Goal: Information Seeking & Learning: Learn about a topic

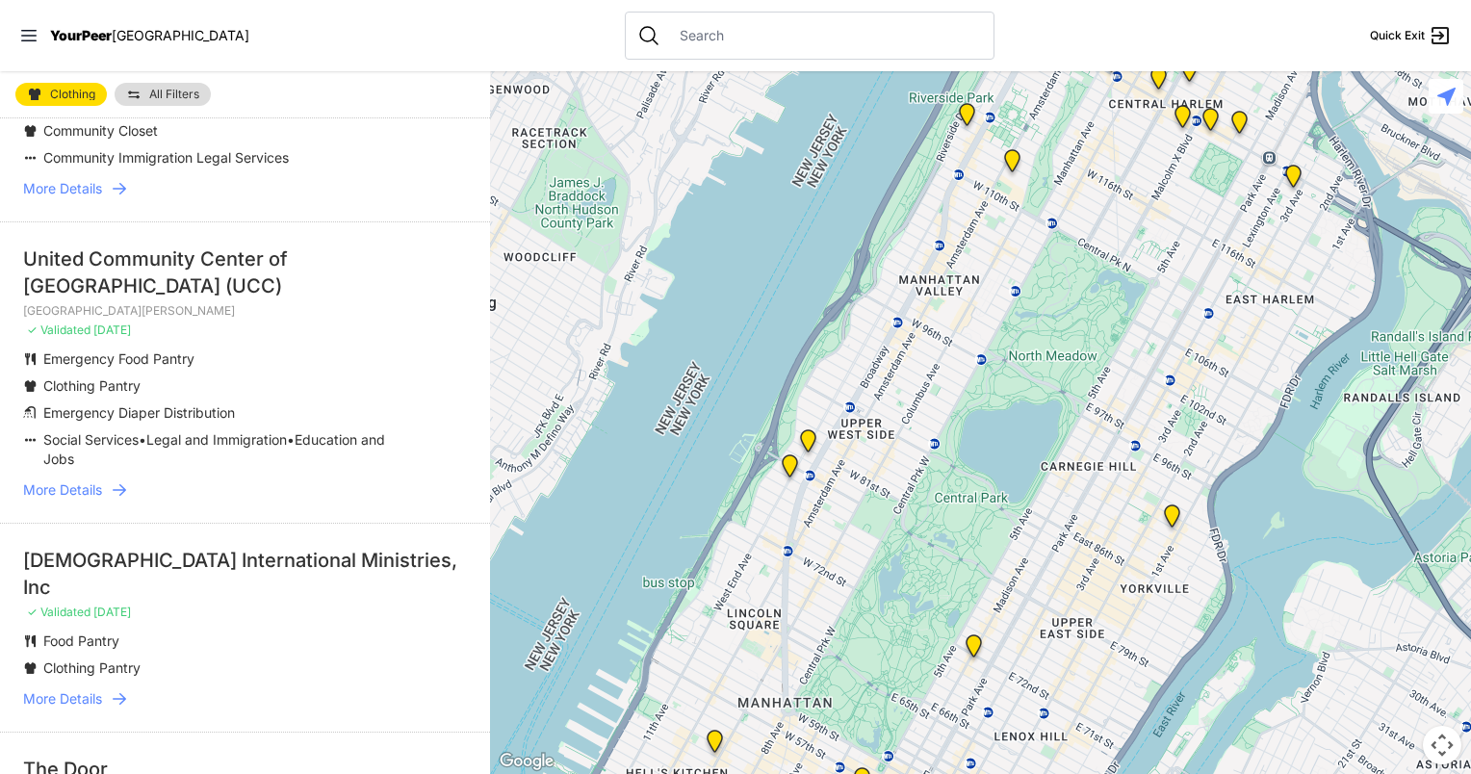
scroll to position [774, 0]
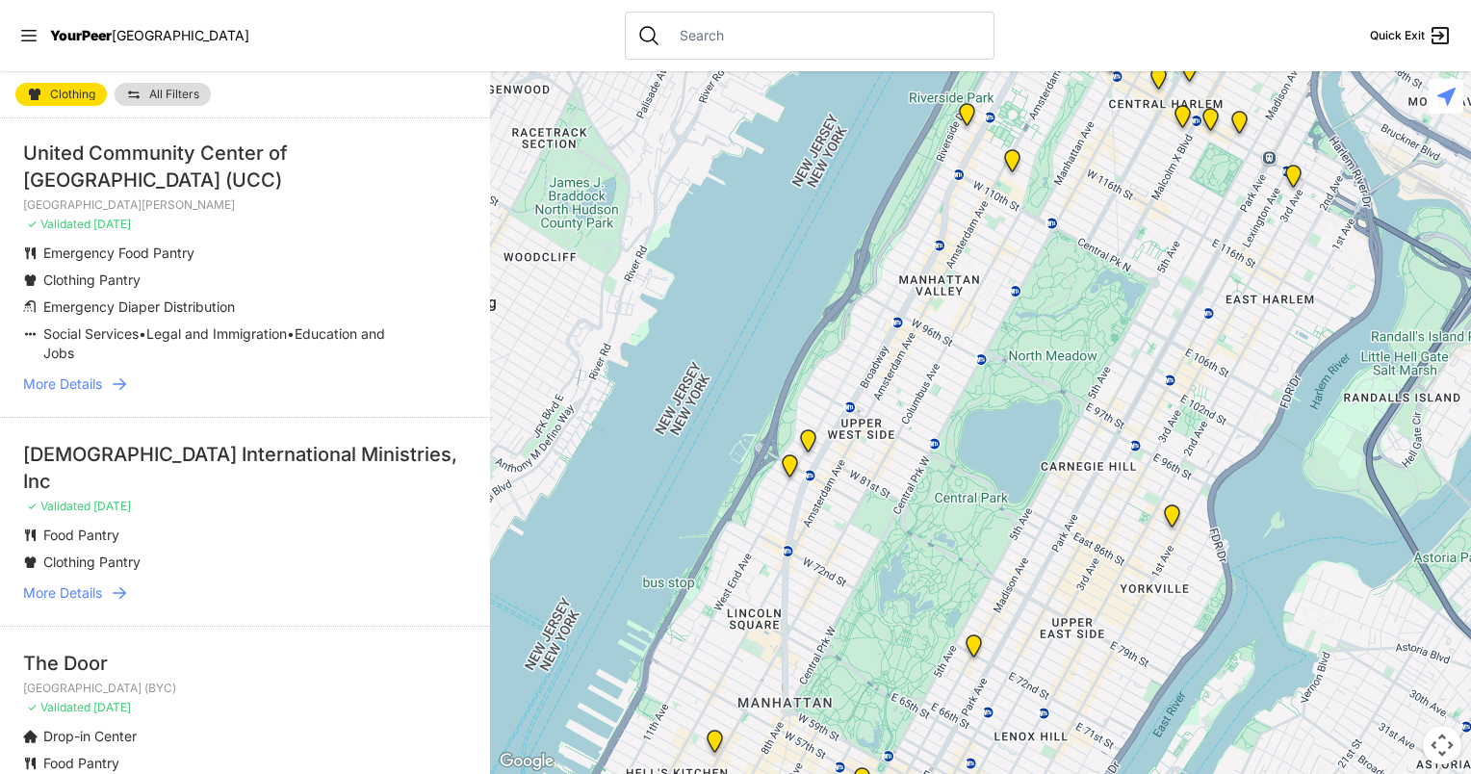
drag, startPoint x: 471, startPoint y: 274, endPoint x: 455, endPoint y: 333, distance: 60.7
click at [455, 333] on li "United Community Center of [GEOGRAPHIC_DATA] ([GEOGRAPHIC_DATA]) [GEOGRAPHIC_DA…" at bounding box center [245, 266] width 490 height 301
click at [389, 357] on ul "Emergency Food Pantry Clothing Pantry Emergency Diaper Distribution Social Serv…" at bounding box center [245, 303] width 444 height 119
click at [90, 593] on span "More Details" at bounding box center [62, 592] width 79 height 19
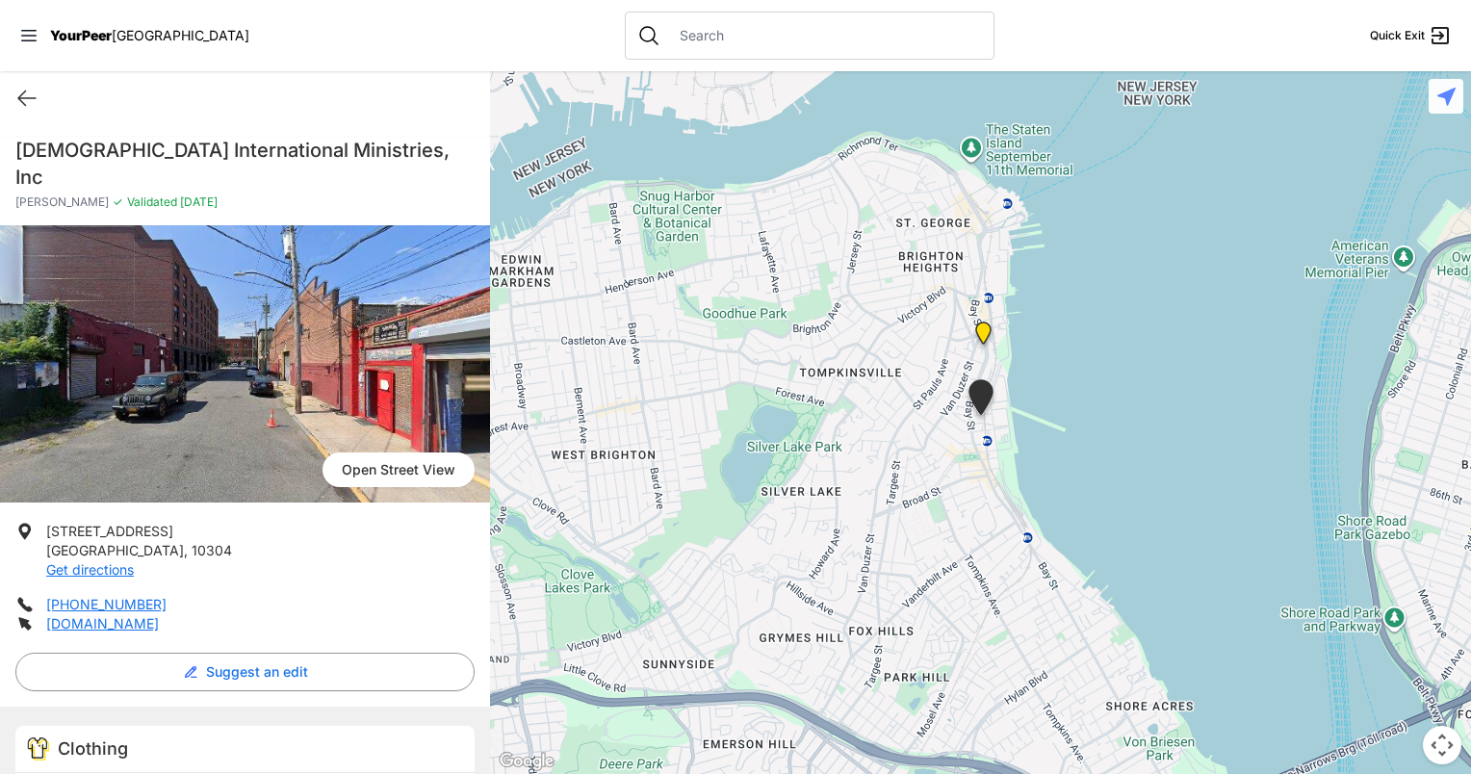
select select "recentlyUpdated"
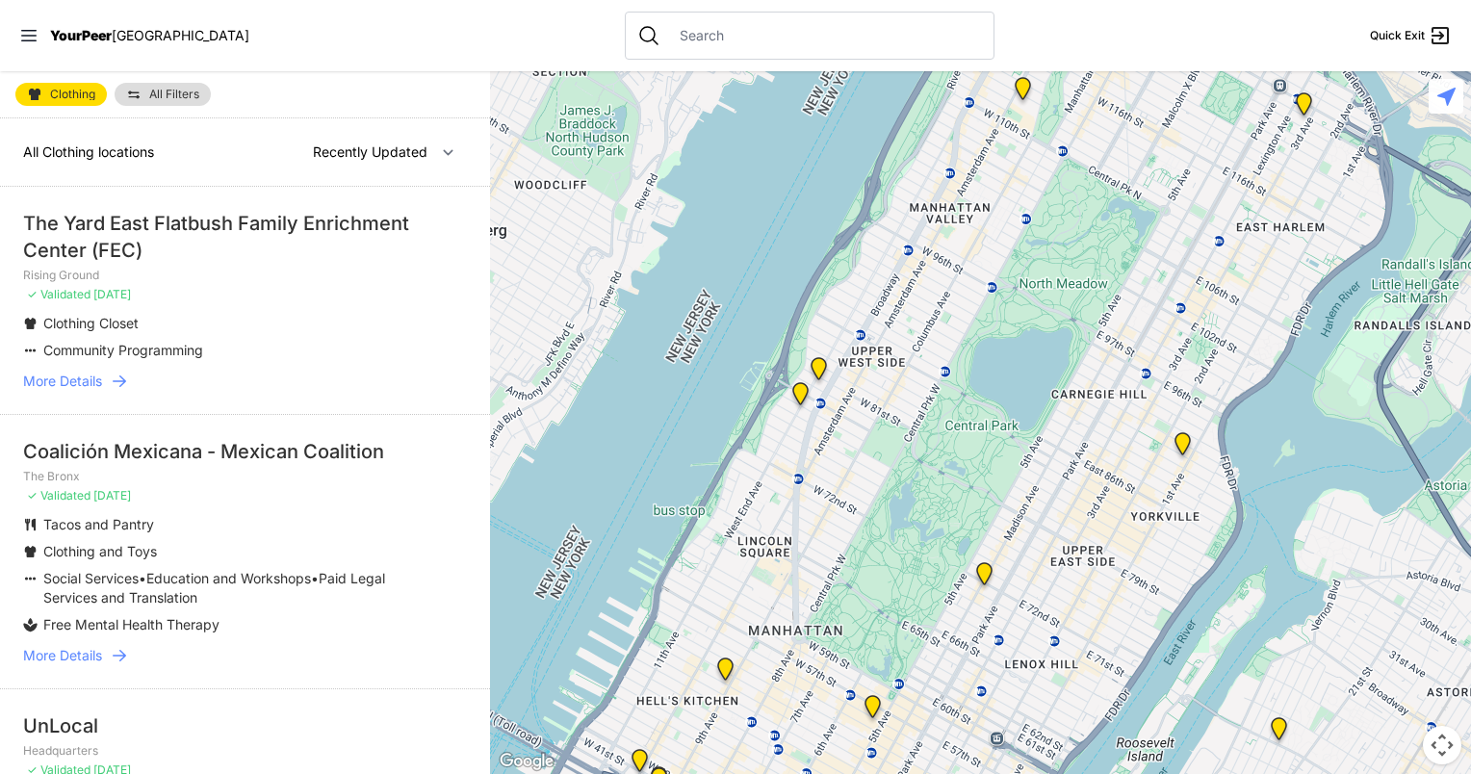
click at [162, 154] on div "All Clothing locations Nearby Recently Updated Most Services" at bounding box center [245, 152] width 490 height 68
click at [193, 95] on span "All Filters" at bounding box center [174, 95] width 50 height 12
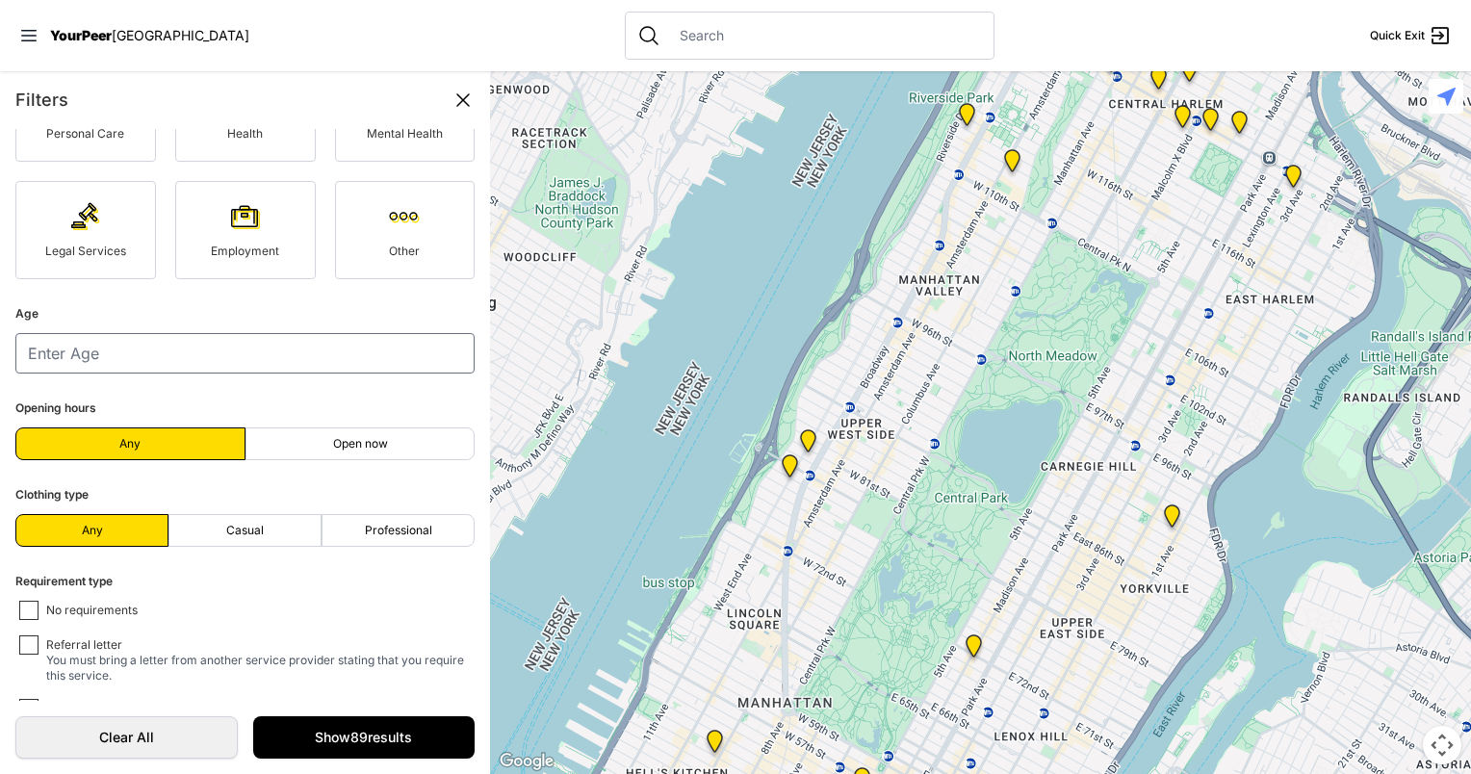
scroll to position [296, 0]
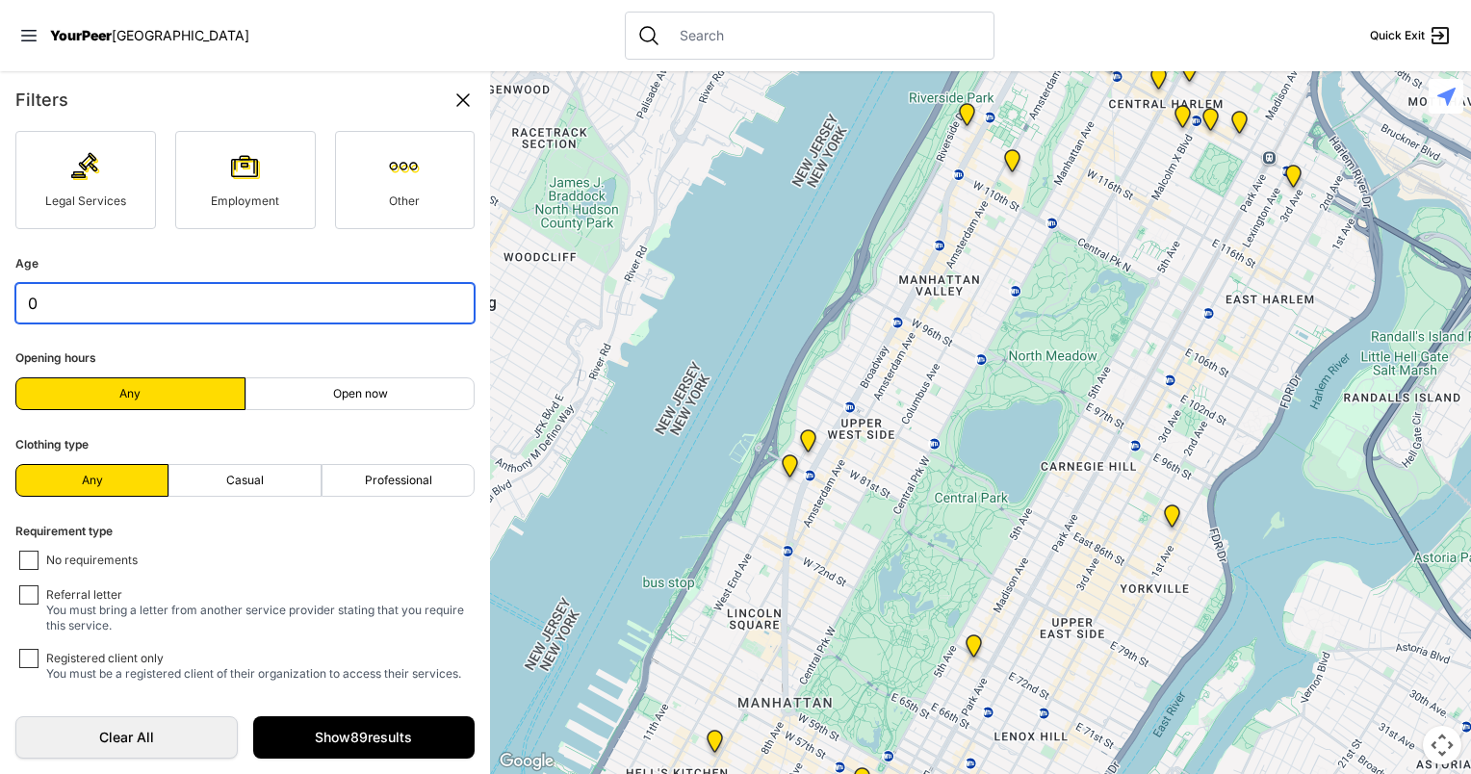
click at [444, 312] on input "0" at bounding box center [244, 303] width 459 height 40
click at [444, 297] on input "34" at bounding box center [244, 303] width 459 height 40
click at [446, 311] on input "33" at bounding box center [244, 303] width 459 height 40
click at [446, 311] on input "32" at bounding box center [244, 303] width 459 height 40
type input "31"
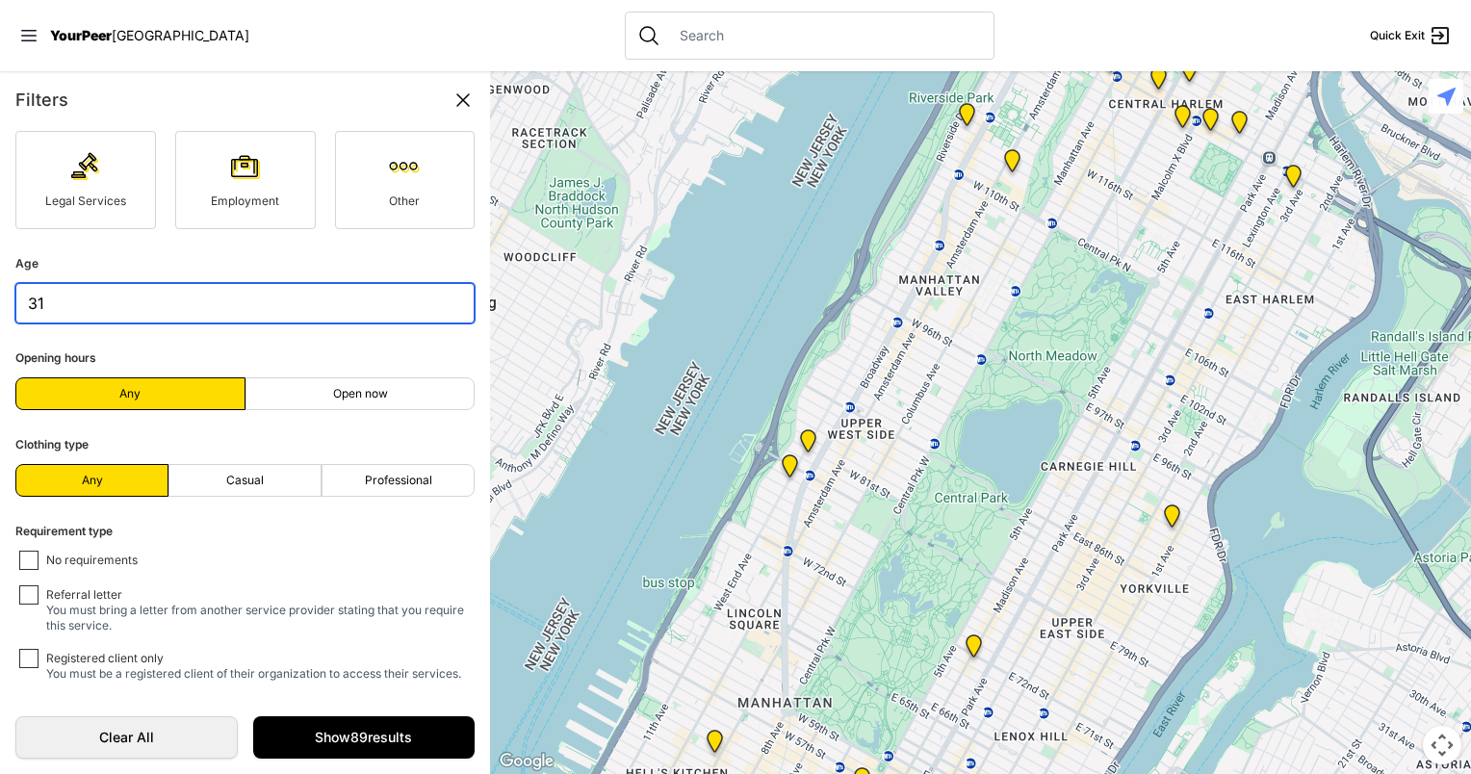
click at [446, 311] on input "31" at bounding box center [244, 303] width 459 height 40
click at [307, 728] on link "Show 89 results" at bounding box center [364, 737] width 222 height 42
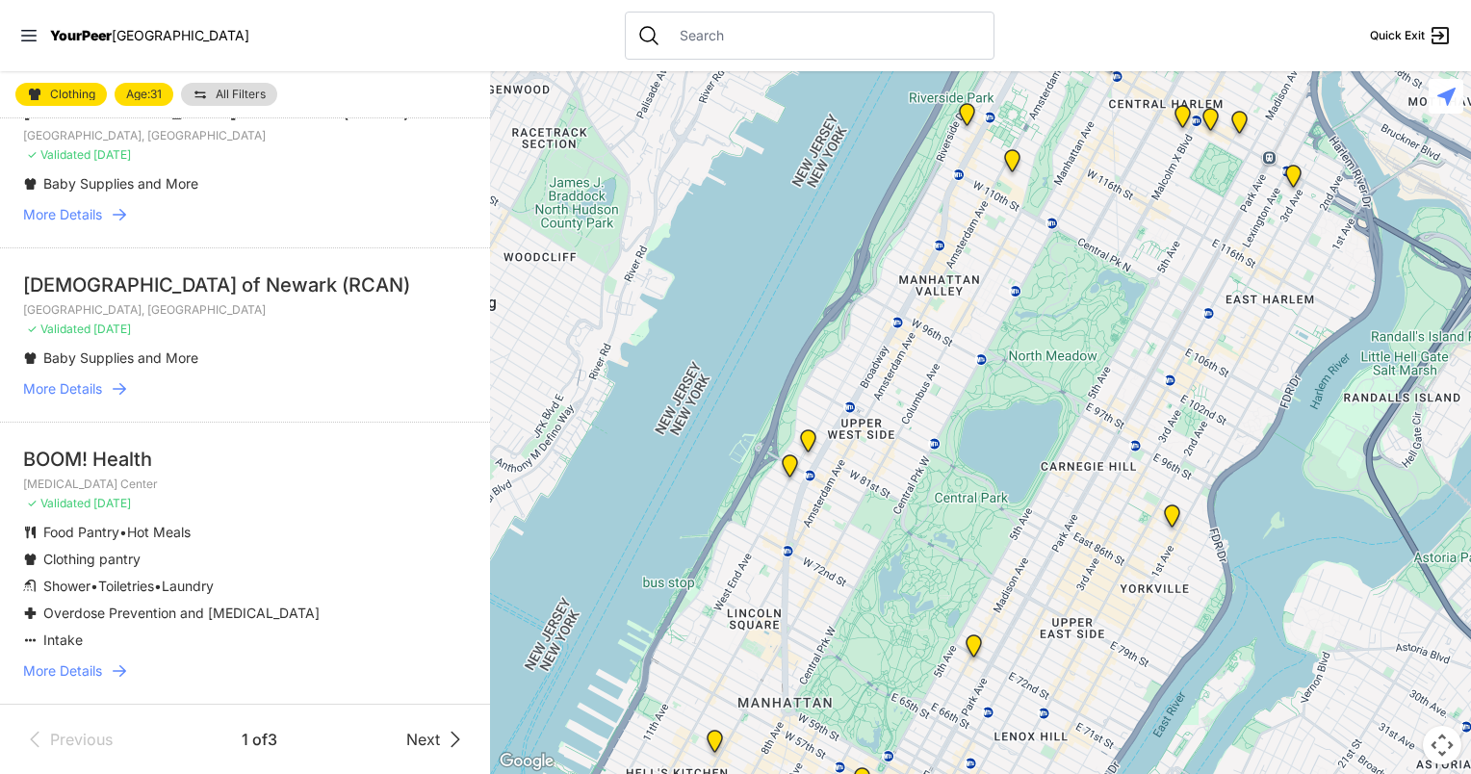
scroll to position [4332, 0]
